Goal: Book appointment/travel/reservation

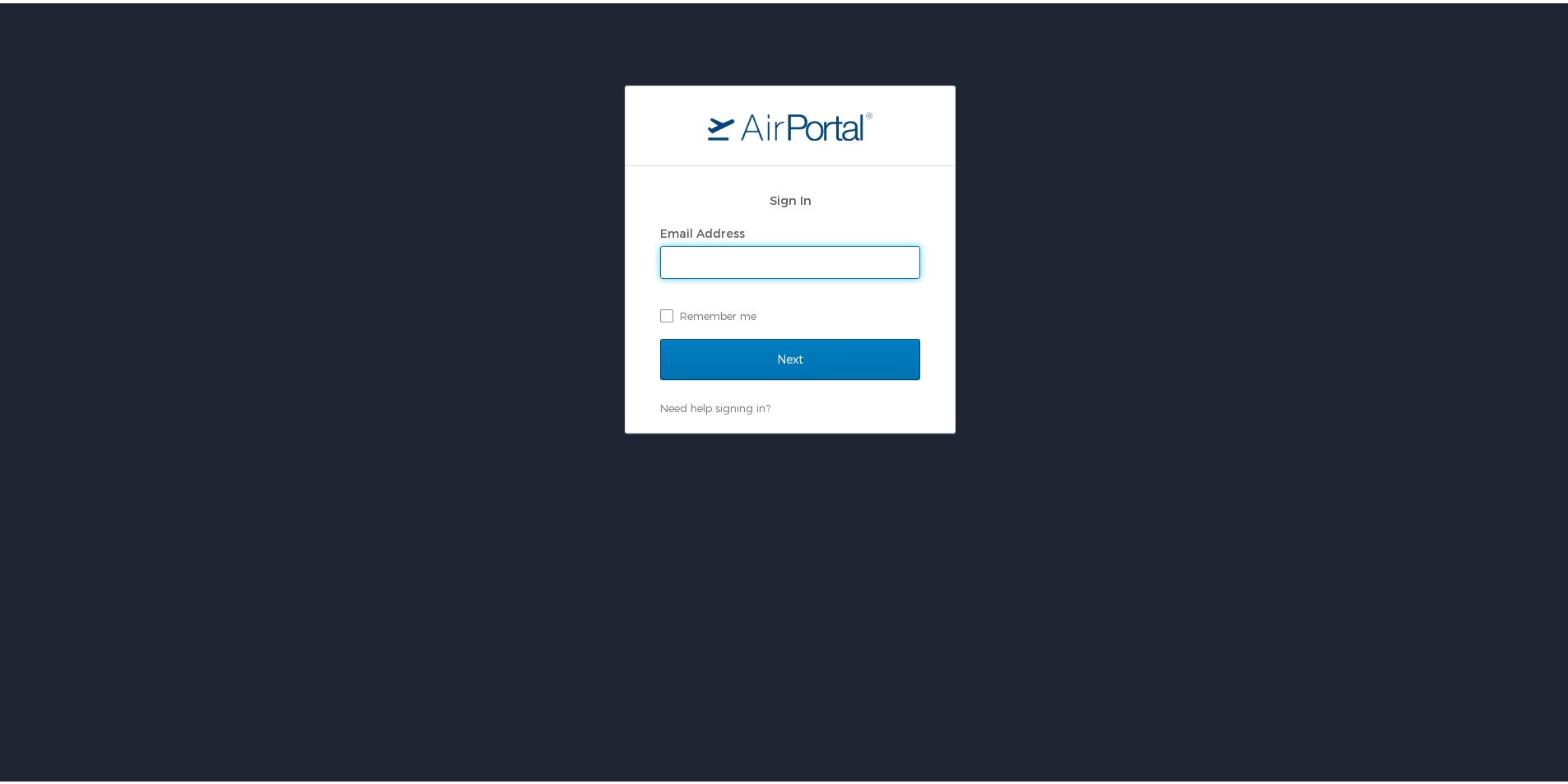
type input "mayfielde@gram.edu"
click at [664, 314] on label "Remember me" at bounding box center [791, 313] width 260 height 24
click at [664, 314] on input "Remember me" at bounding box center [666, 311] width 10 height 10
checkbox input "true"
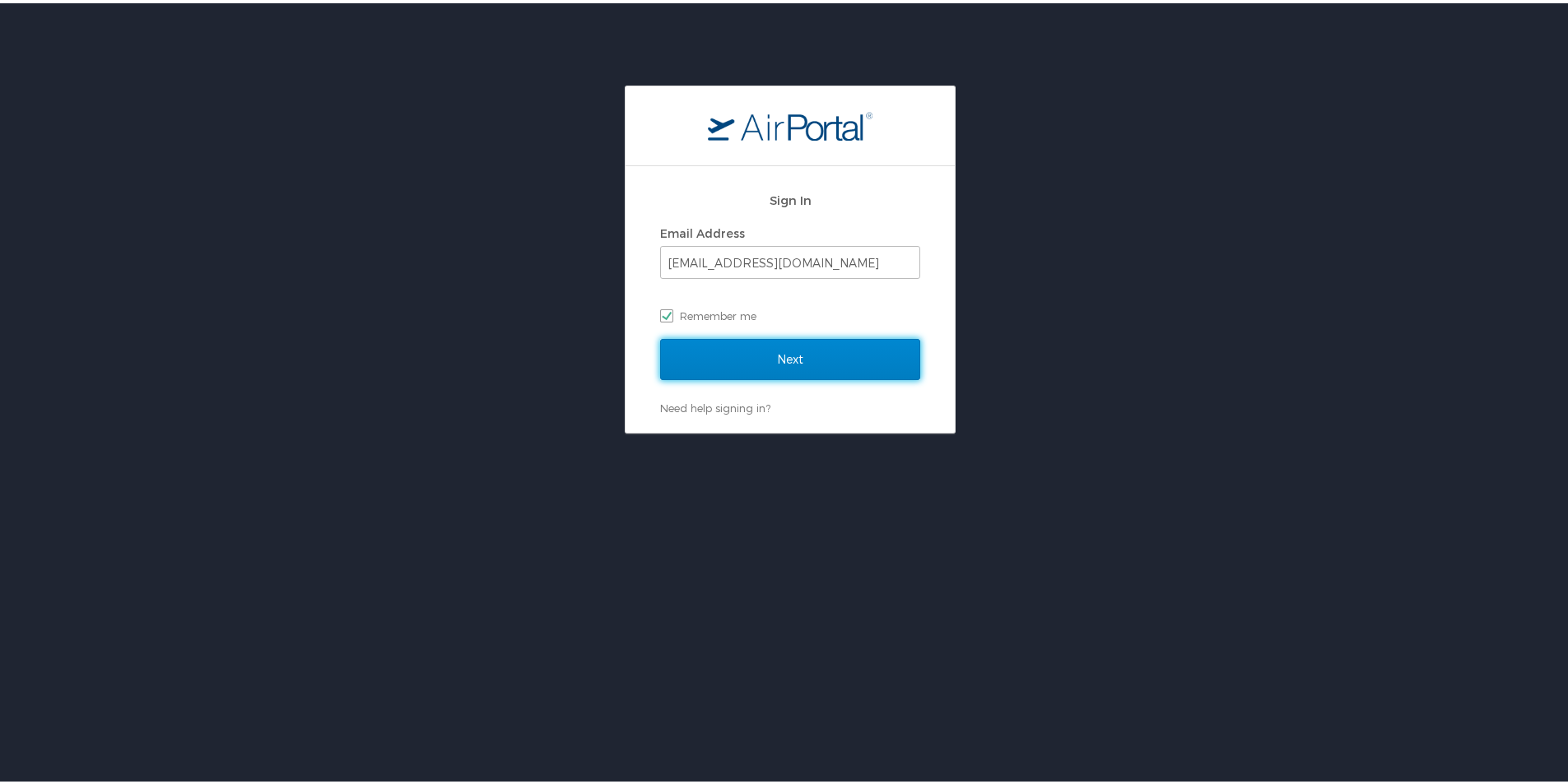
click at [762, 366] on input "Next" at bounding box center [791, 355] width 260 height 41
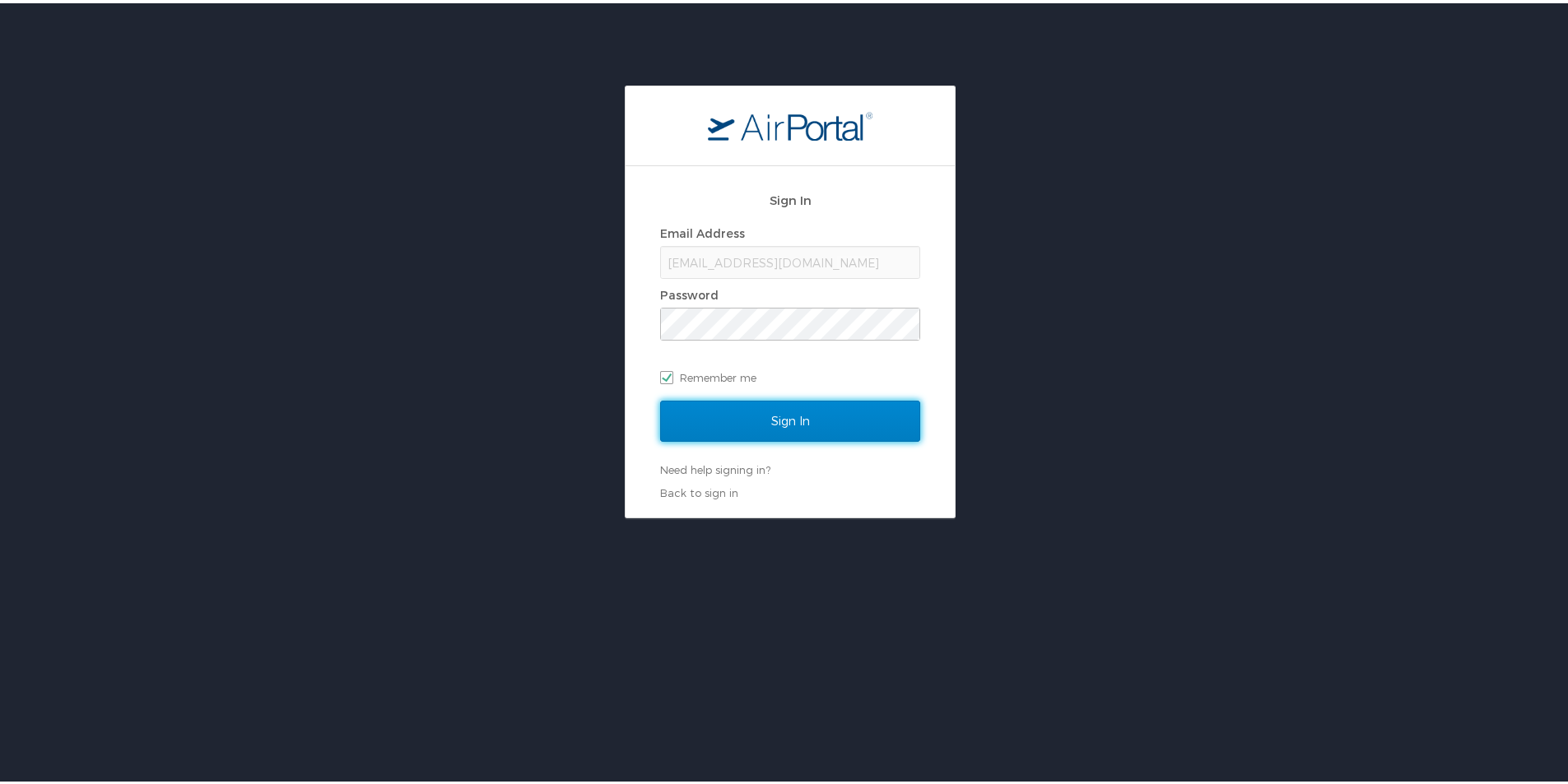
click at [745, 402] on input "Sign In" at bounding box center [791, 418] width 260 height 41
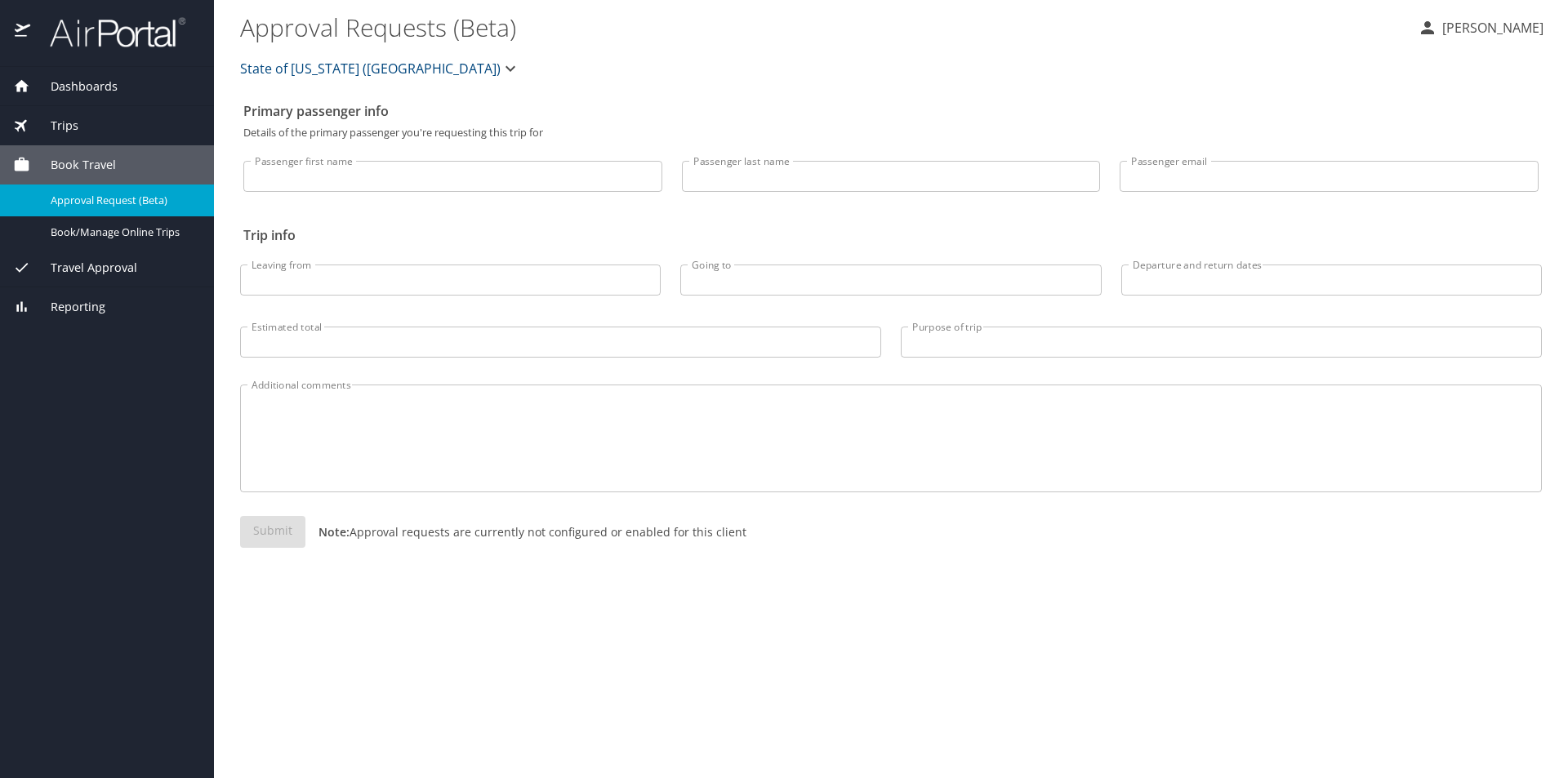
click at [106, 160] on span "Book Travel" at bounding box center [73, 164] width 86 height 18
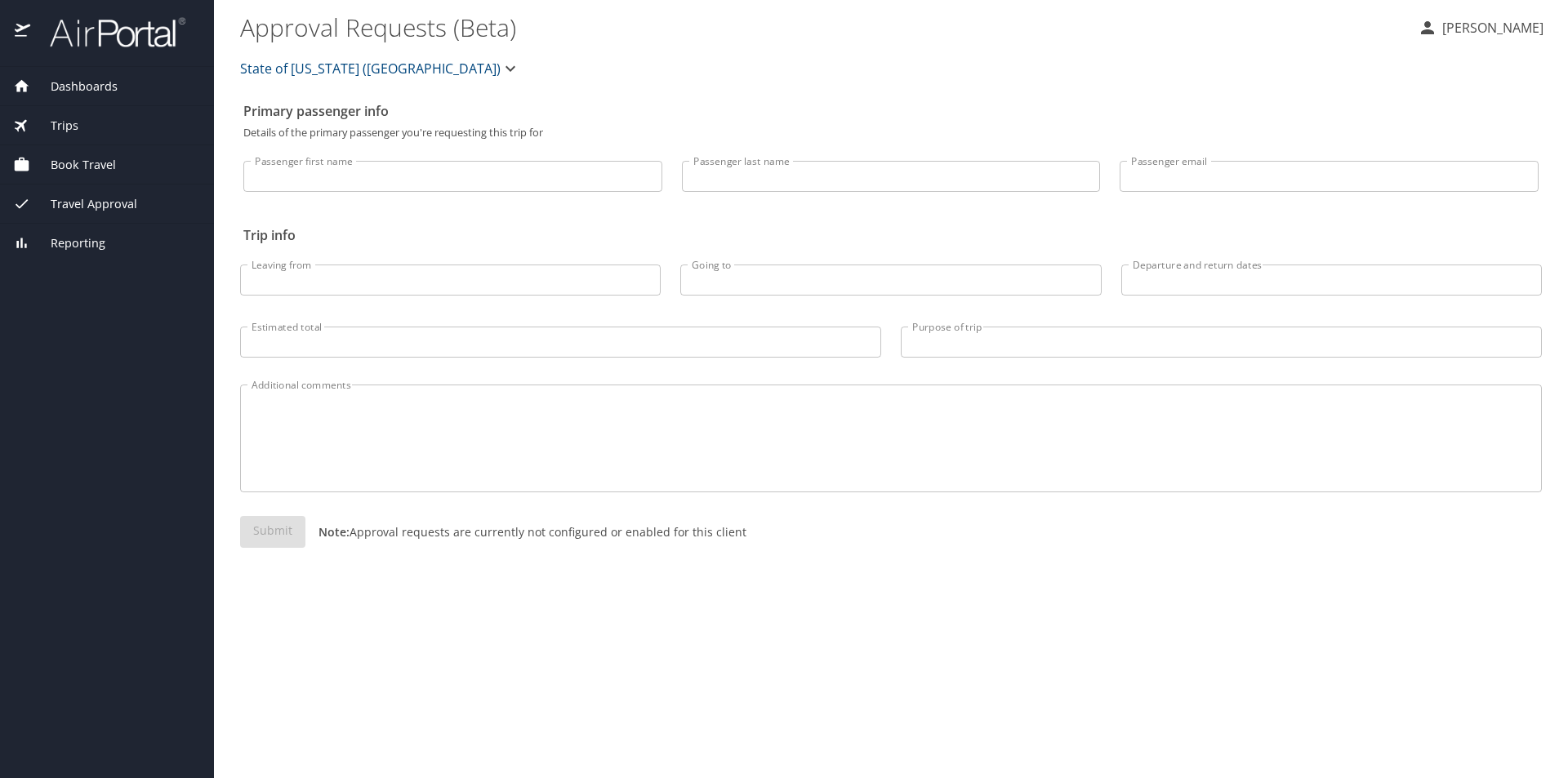
click at [106, 160] on span "Book Travel" at bounding box center [73, 164] width 86 height 18
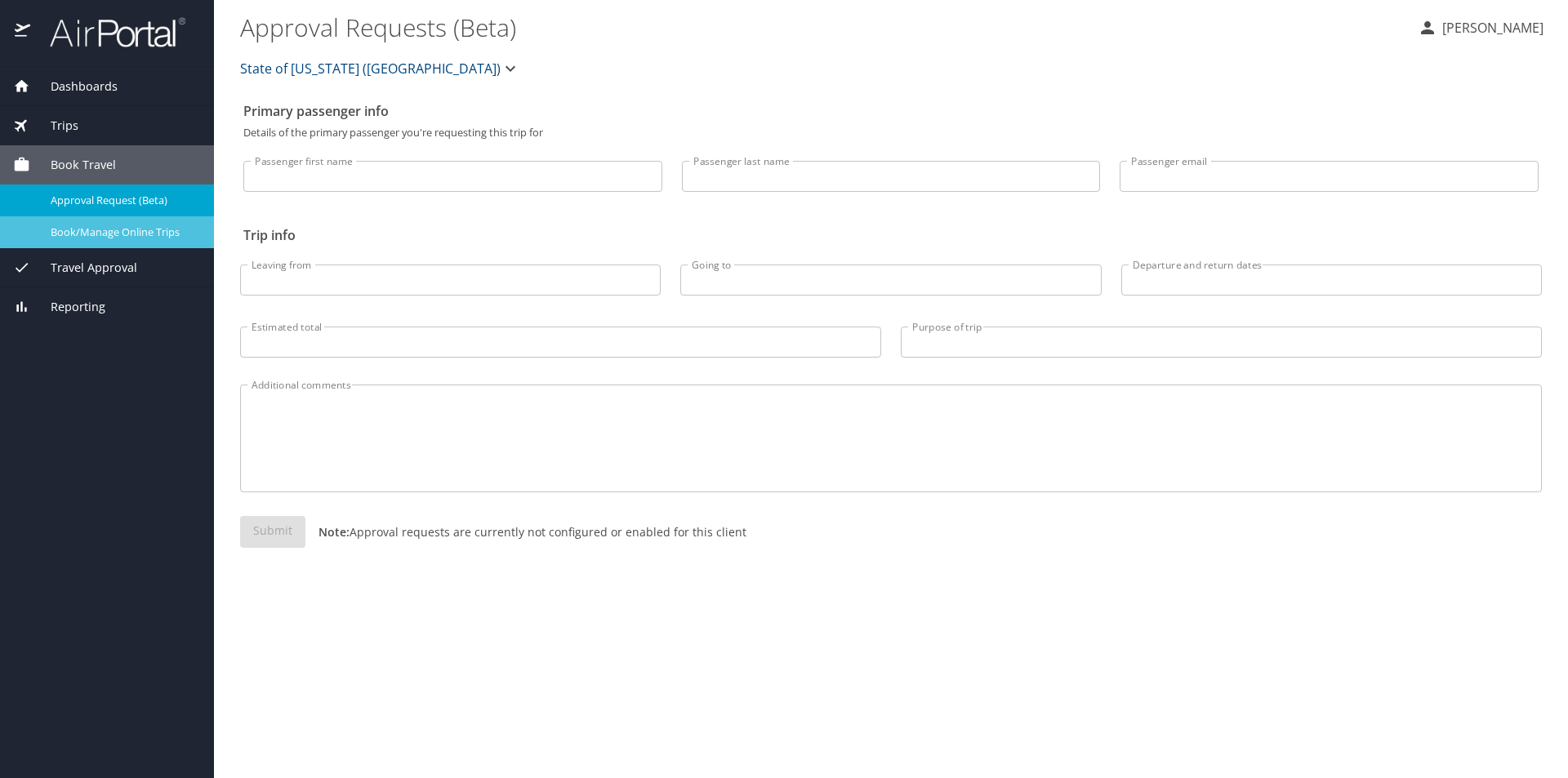
click at [87, 236] on span "Book/Manage Online Trips" at bounding box center [122, 232] width 144 height 15
